Goal: Transaction & Acquisition: Register for event/course

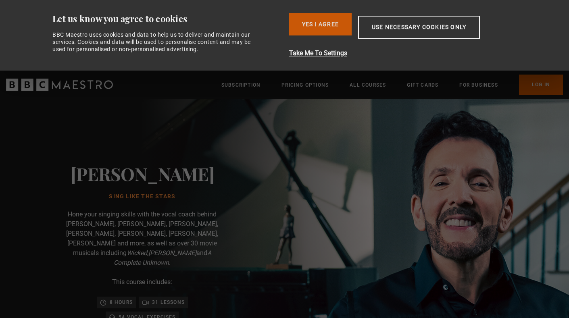
click at [327, 33] on button "Yes I Agree" at bounding box center [320, 24] width 63 height 23
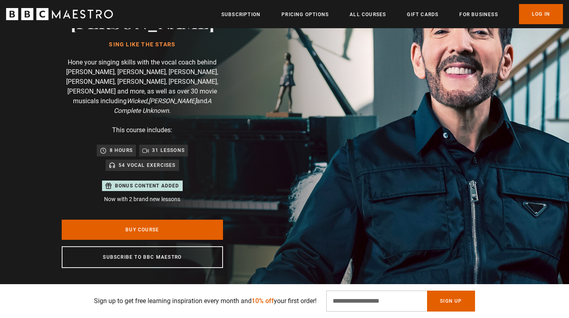
scroll to position [84, 0]
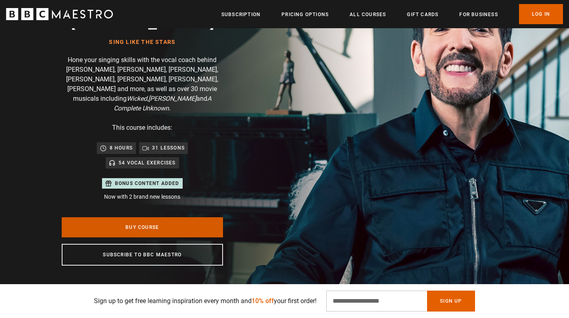
click at [138, 217] on link "Buy Course" at bounding box center [142, 227] width 161 height 20
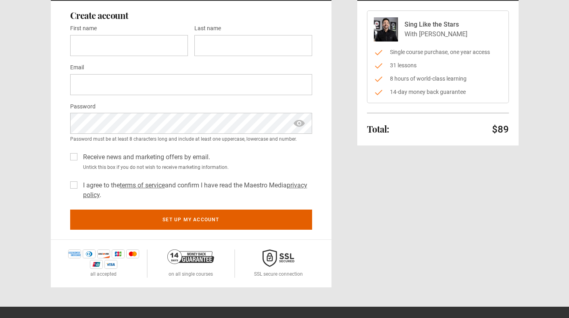
scroll to position [85, 0]
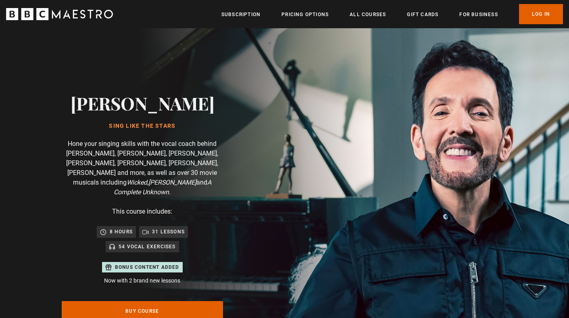
click at [116, 228] on p "8 hours" at bounding box center [121, 232] width 23 height 8
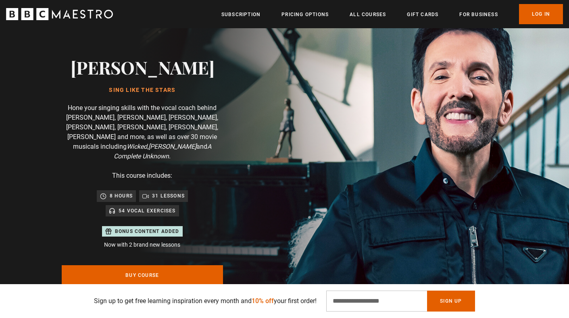
scroll to position [34, 0]
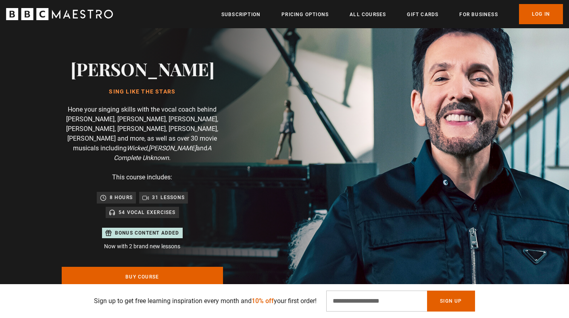
click at [121, 193] on div "8 hours" at bounding box center [116, 197] width 39 height 11
click at [148, 194] on div "31 lessons" at bounding box center [163, 198] width 42 height 8
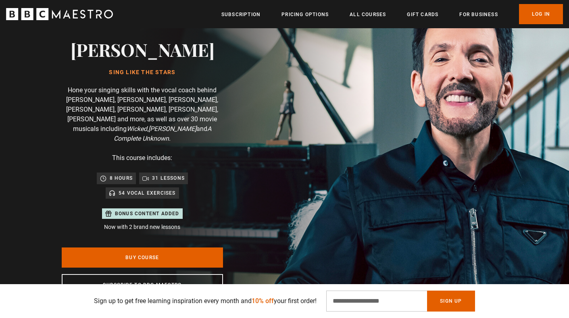
scroll to position [56, 0]
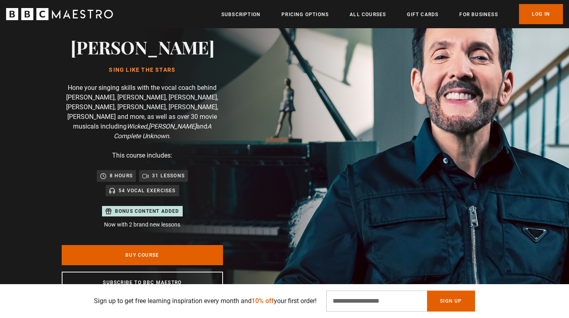
click at [149, 187] on p "54 Vocal Exercises" at bounding box center [147, 191] width 57 height 8
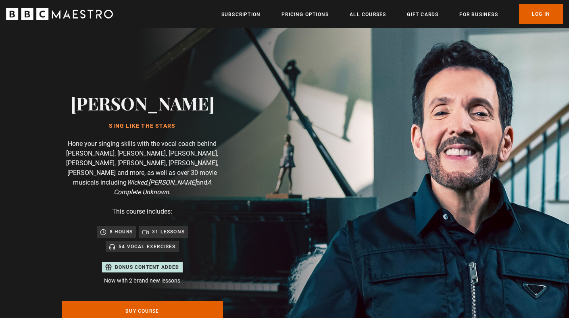
scroll to position [0, 211]
